Goal: Information Seeking & Learning: Compare options

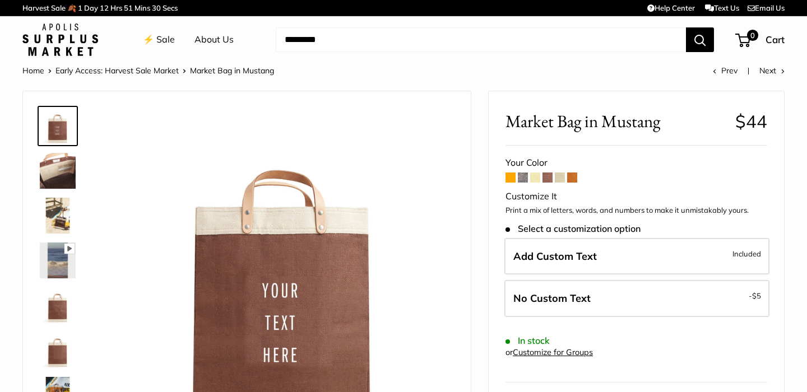
click at [509, 177] on span at bounding box center [510, 178] width 10 height 10
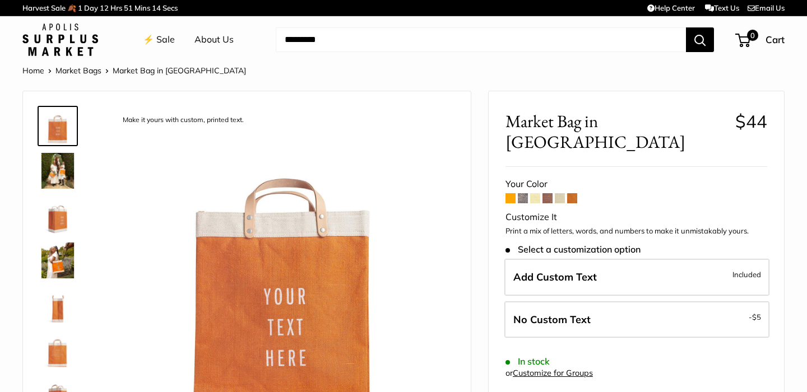
click at [522, 193] on span at bounding box center [523, 198] width 10 height 10
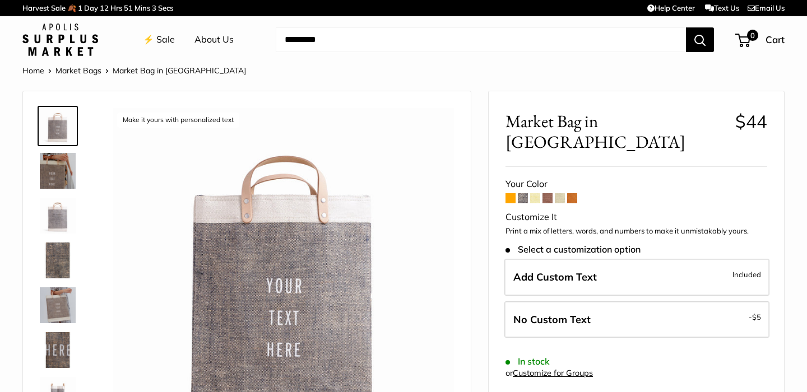
click at [540, 176] on form "Your Color Customize It Print a mix of letters, words, and numbers to make it u…" at bounding box center [636, 330] width 262 height 308
click at [536, 193] on span at bounding box center [535, 198] width 10 height 10
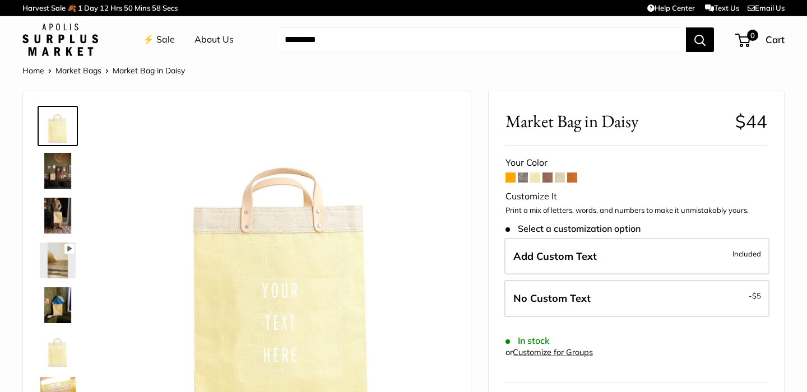
click at [548, 178] on span at bounding box center [547, 178] width 10 height 10
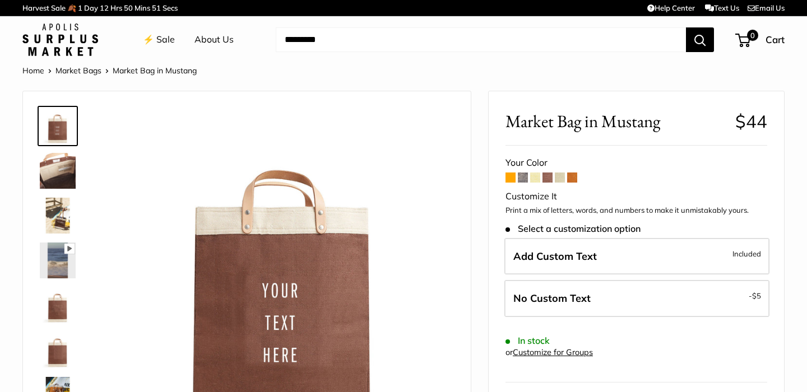
click at [560, 176] on span at bounding box center [560, 178] width 10 height 10
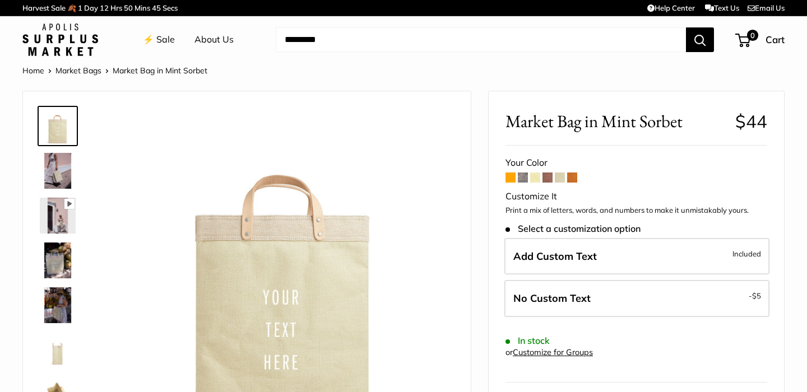
click at [574, 176] on span at bounding box center [572, 178] width 10 height 10
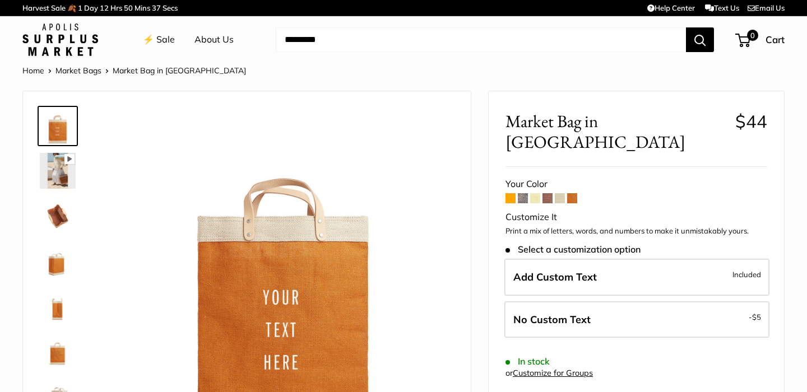
click at [52, 210] on img at bounding box center [58, 216] width 36 height 36
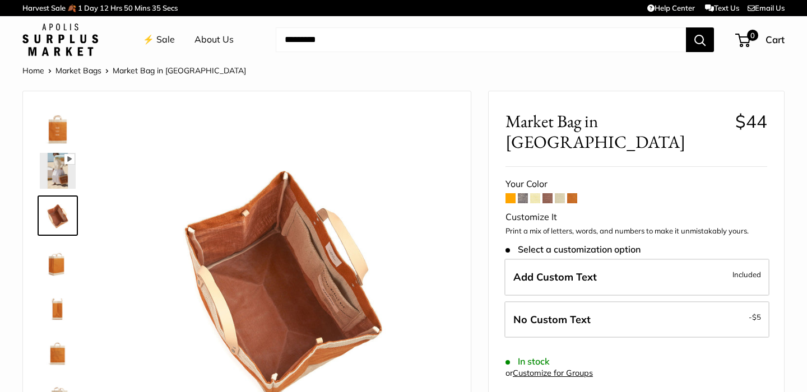
click at [59, 180] on img at bounding box center [58, 171] width 36 height 36
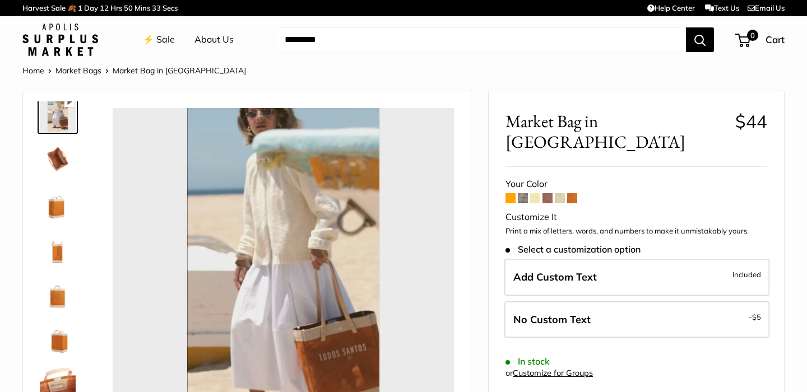
scroll to position [62, 0]
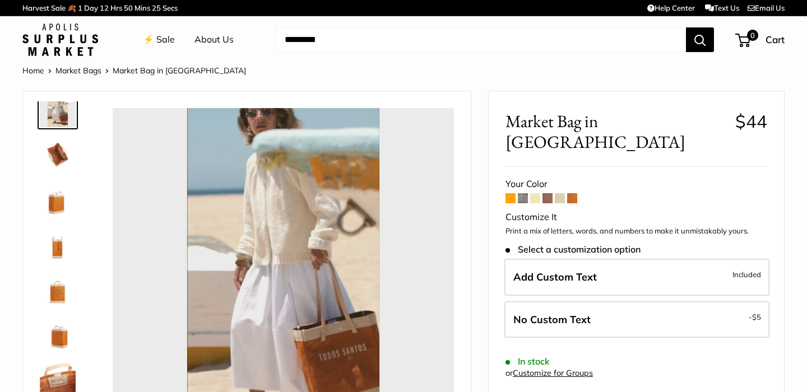
click at [62, 338] on img at bounding box center [58, 333] width 36 height 36
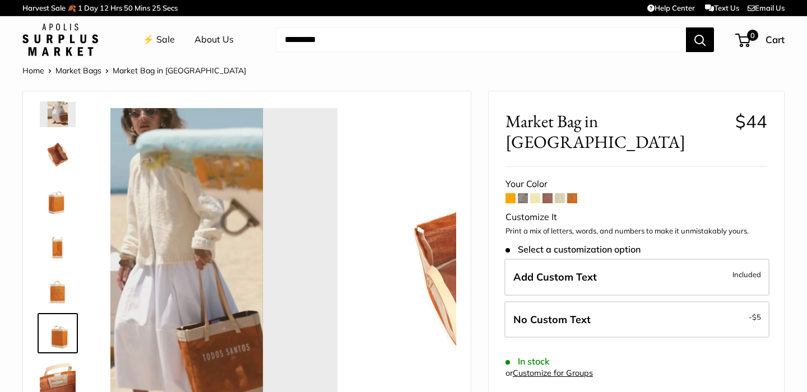
scroll to position [72, 0]
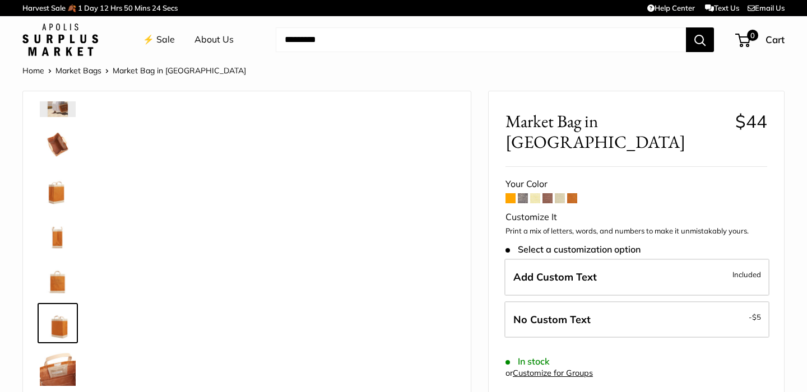
type input "*****"
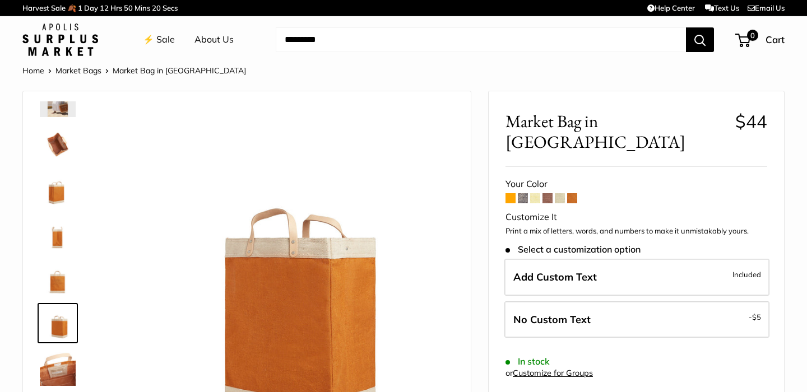
click at [510, 193] on span at bounding box center [510, 198] width 10 height 10
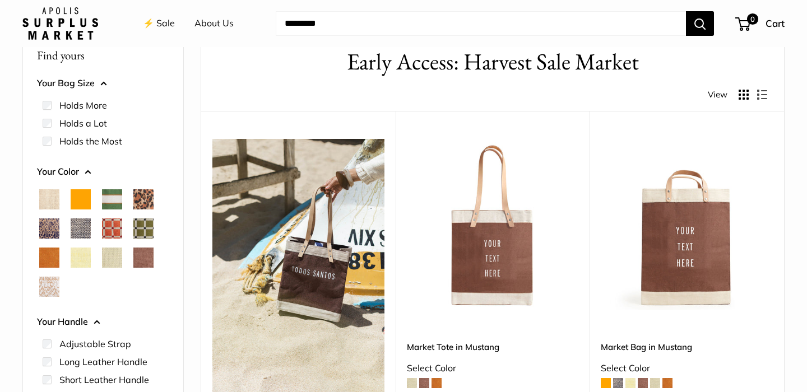
scroll to position [22, 0]
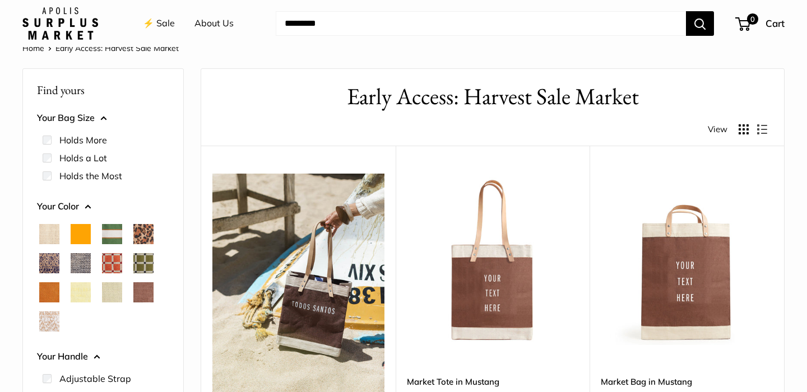
click at [112, 262] on span "Chenille Window Brick" at bounding box center [112, 263] width 20 height 20
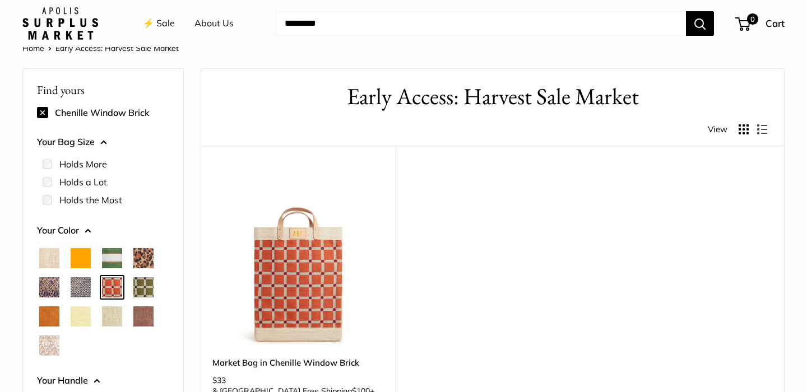
click at [140, 283] on span "Chenille Window Sage" at bounding box center [143, 287] width 20 height 20
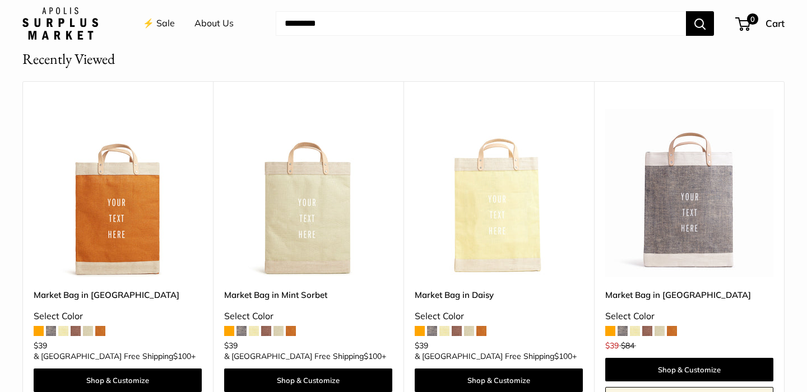
scroll to position [563, 0]
